Goal: Task Accomplishment & Management: Use online tool/utility

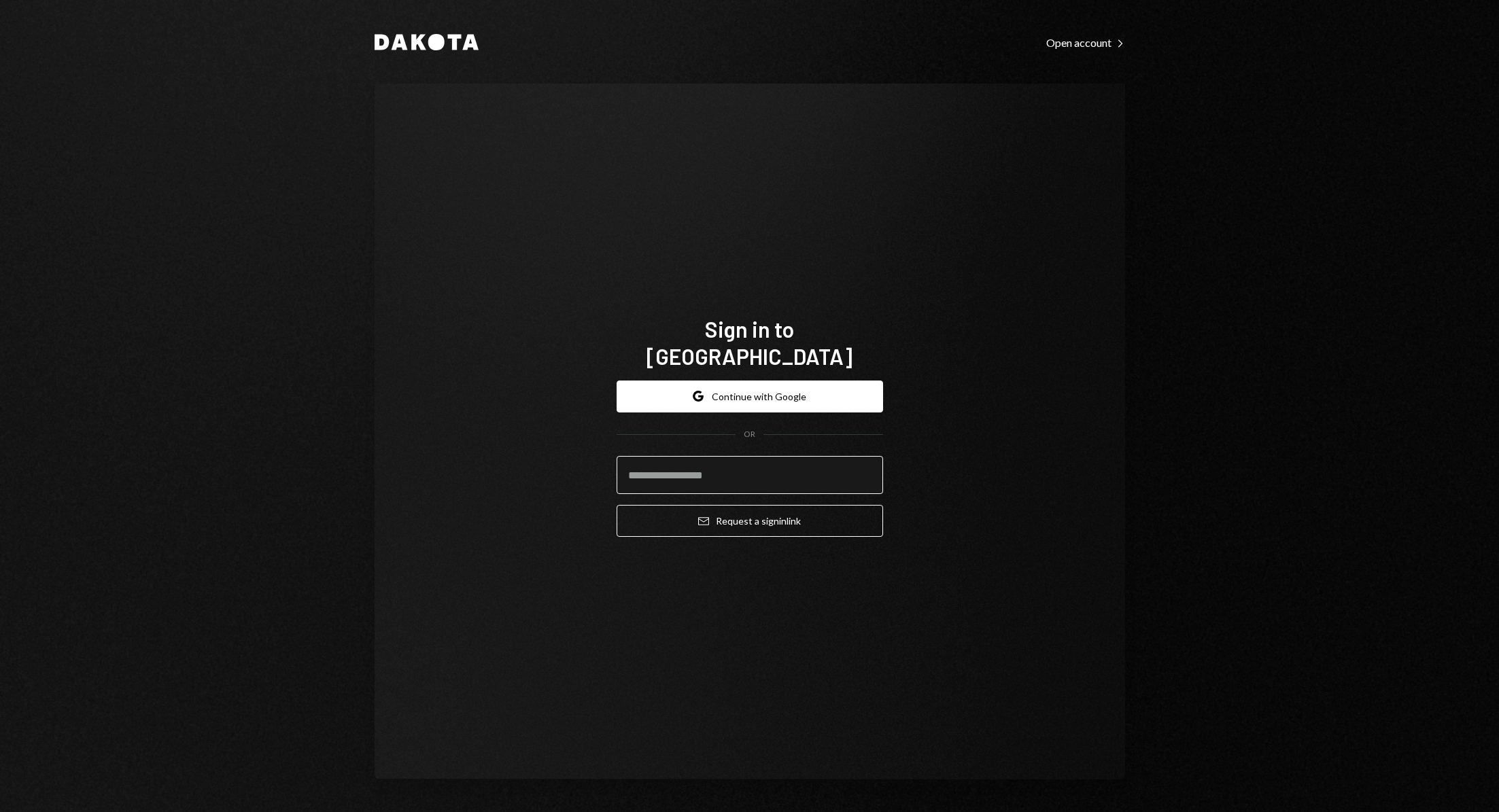
drag, startPoint x: 0, startPoint y: 0, endPoint x: 696, endPoint y: 473, distance: 841.5
click at [696, 473] on input "email" at bounding box center [749, 475] width 266 height 38
type input "**********"
click at [731, 516] on button "Email Request a sign in link" at bounding box center [749, 521] width 266 height 32
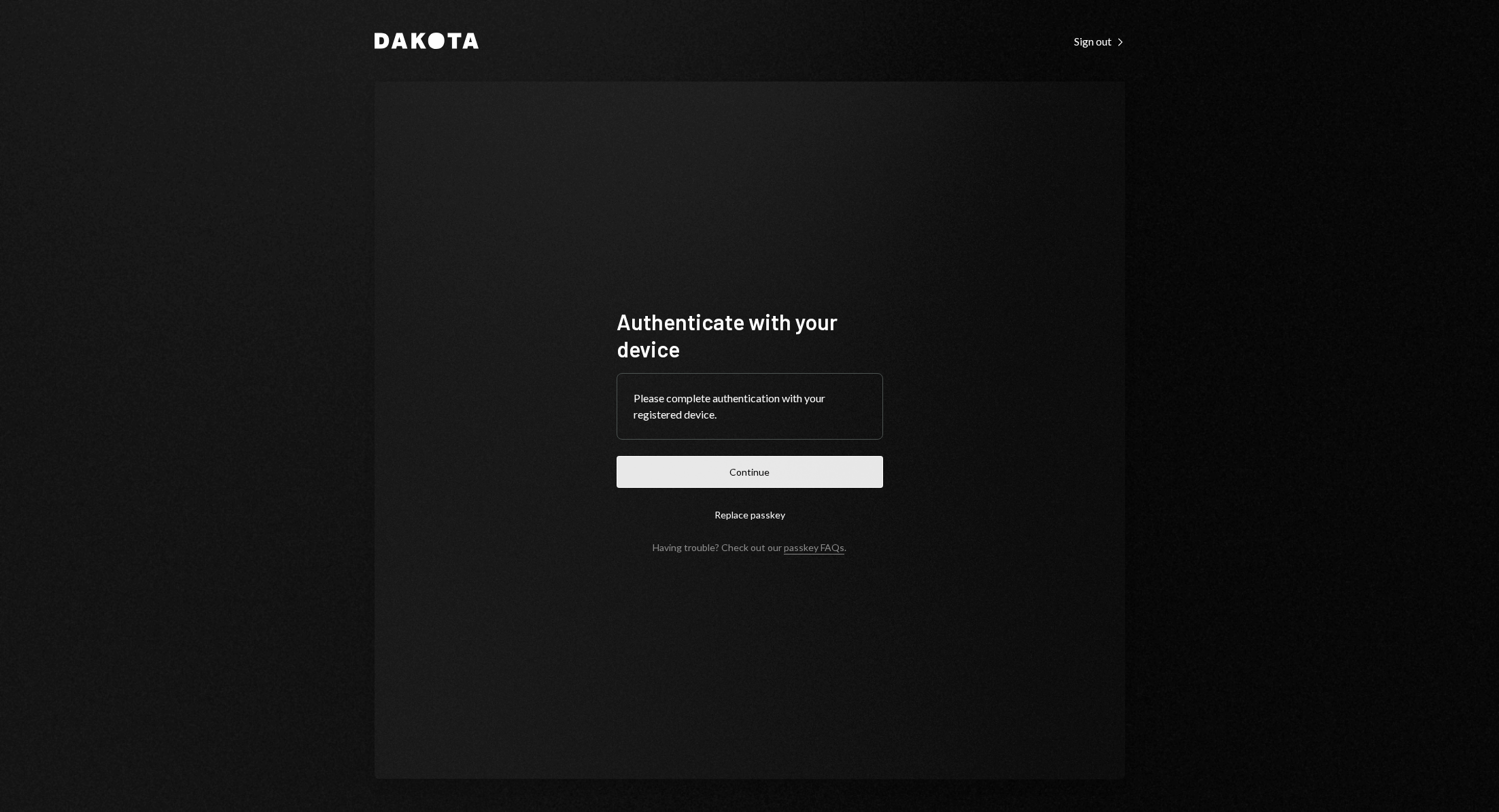
click at [814, 468] on button "Continue" at bounding box center [749, 472] width 266 height 32
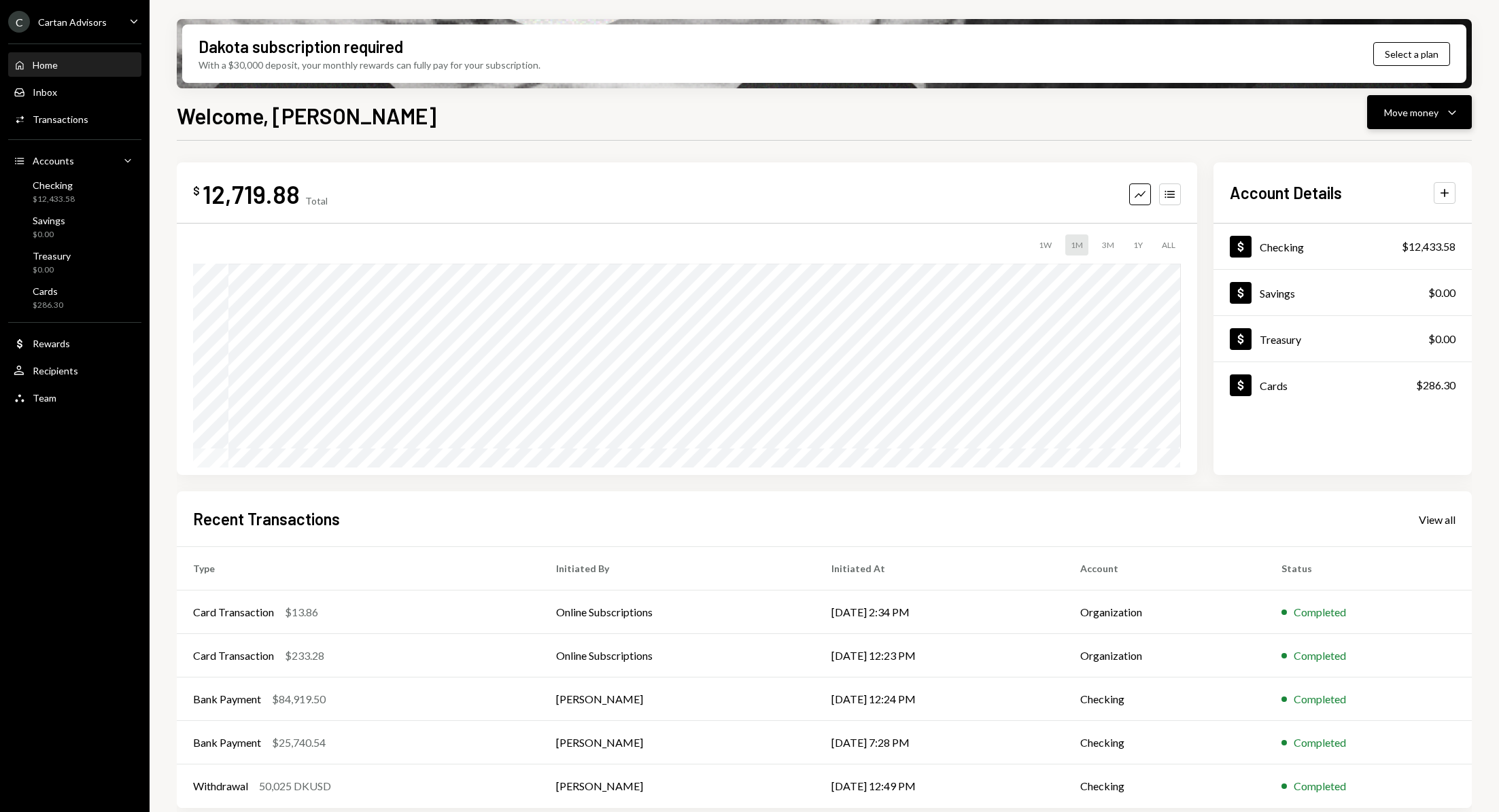
click at [1461, 117] on button "Move money Caret Down" at bounding box center [1419, 112] width 105 height 34
click at [1390, 221] on div "Deposit" at bounding box center [1409, 215] width 99 height 14
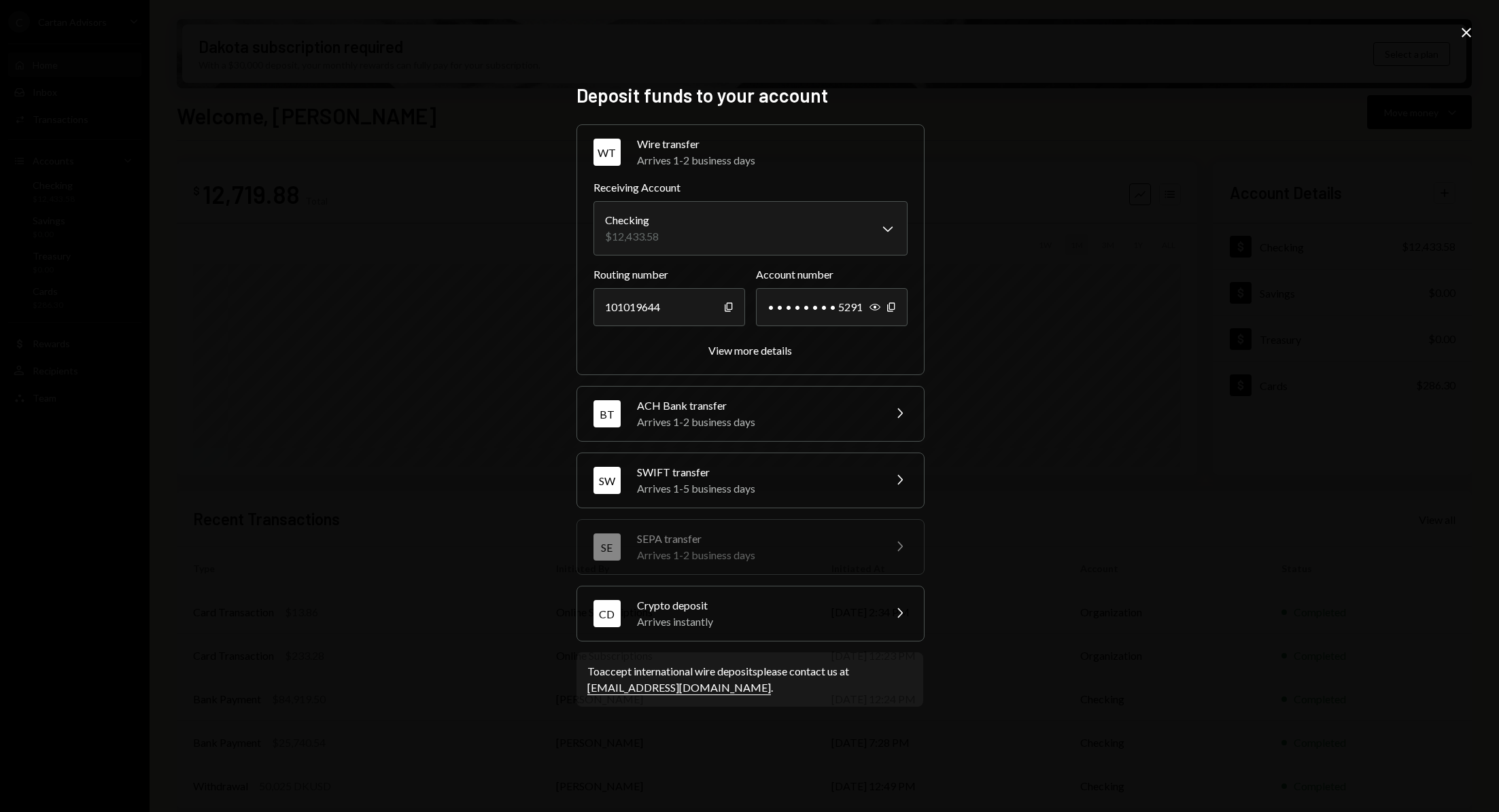
click at [862, 623] on div "Arrives instantly" at bounding box center [755, 622] width 238 height 17
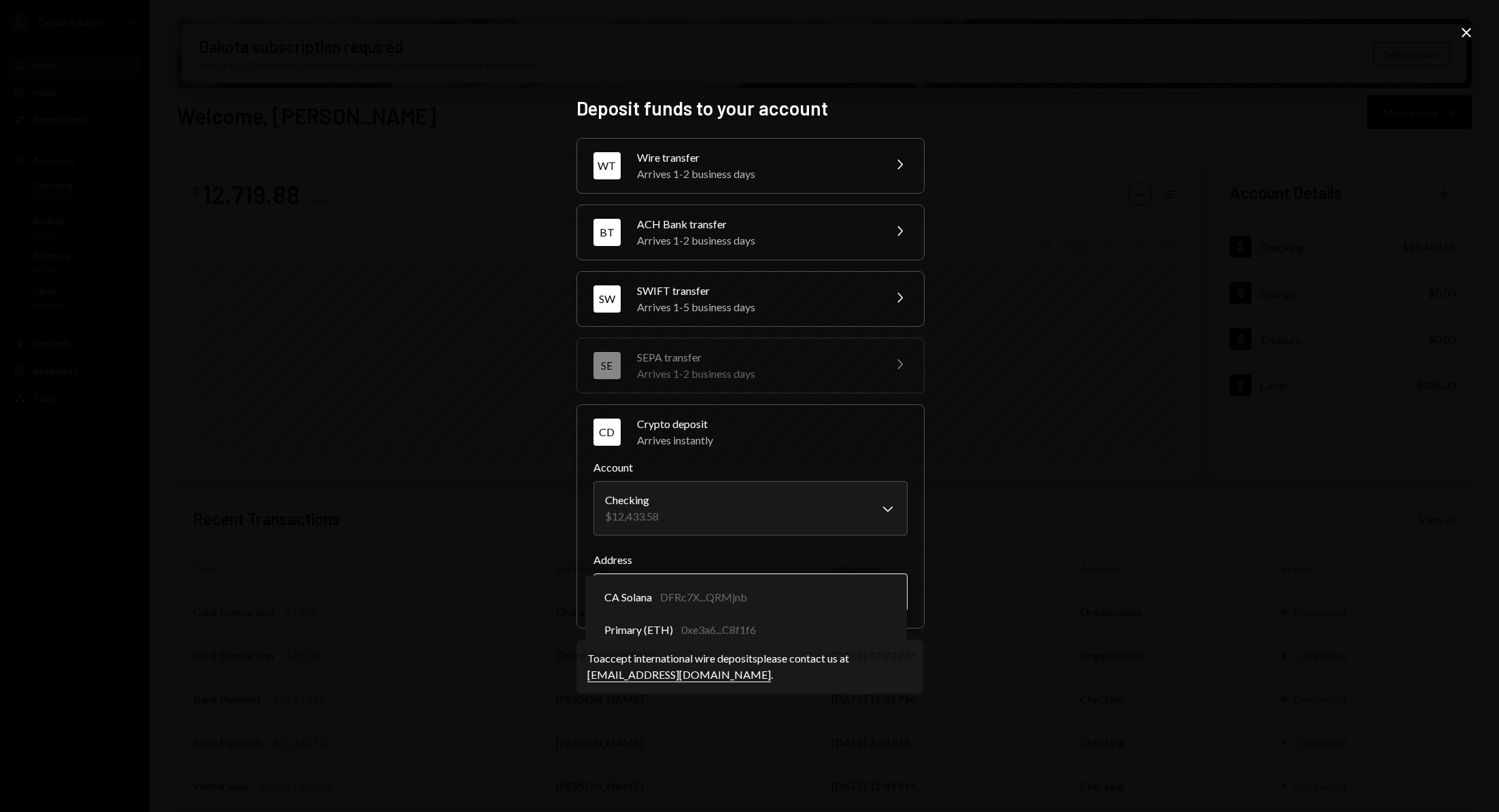
click at [854, 590] on body "C Cartan Advisors Caret Down Home Home Inbox Inbox Activities Transactions Acco…" at bounding box center [749, 406] width 1499 height 812
select select "**********"
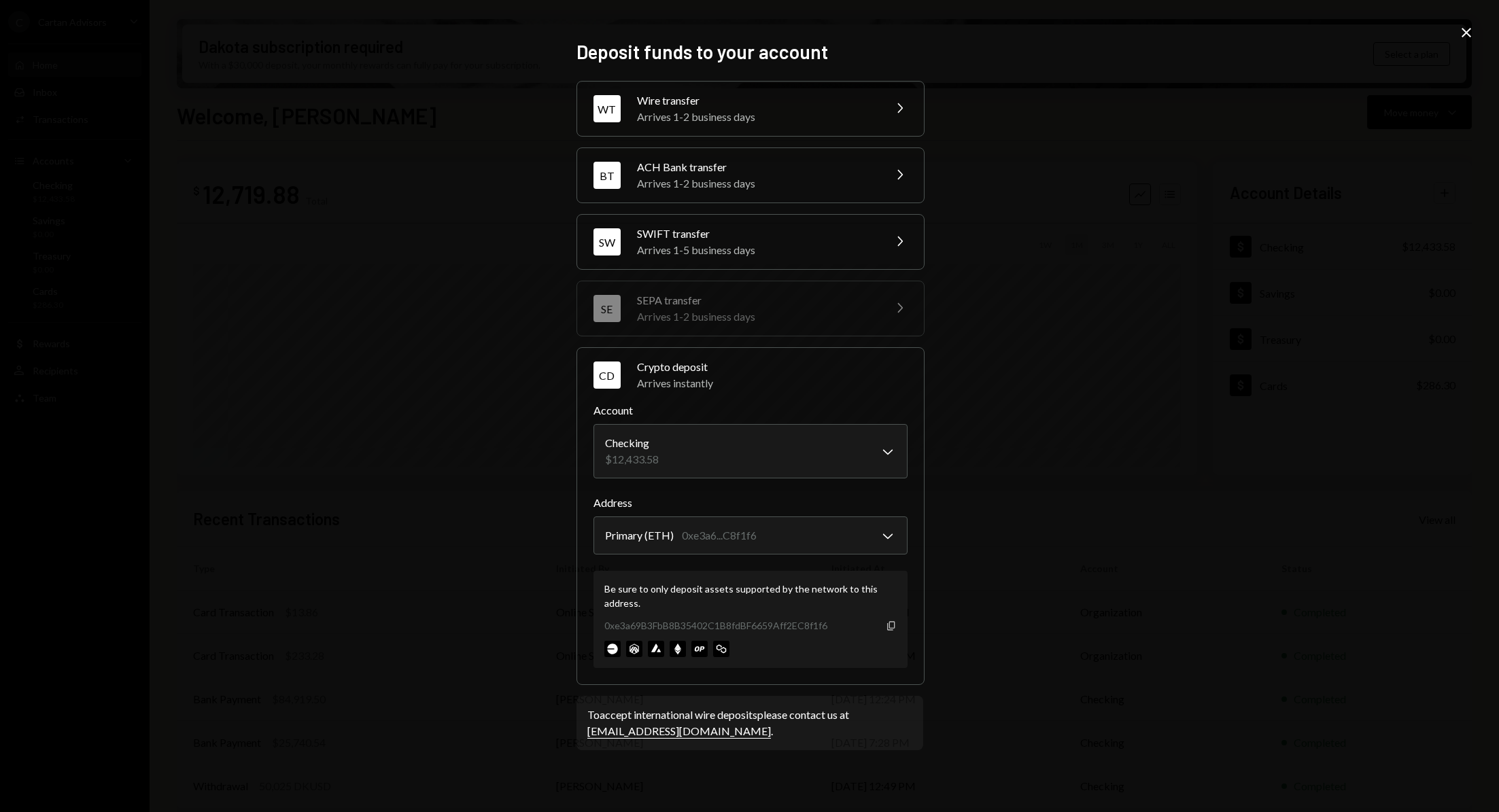
click at [892, 628] on icon "Copy" at bounding box center [891, 626] width 11 height 11
click at [677, 653] on img at bounding box center [678, 648] width 17 height 17
